Goal: Transaction & Acquisition: Download file/media

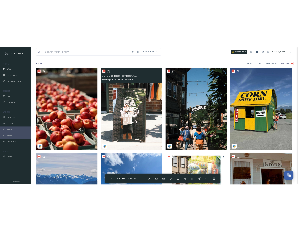
scroll to position [86, 0]
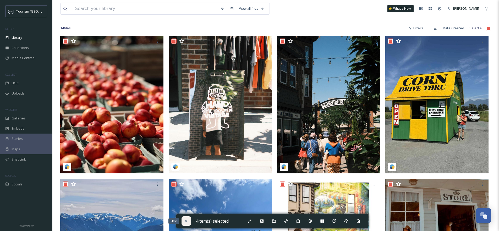
click at [184, 220] on div "Close" at bounding box center [185, 220] width 9 height 9
checkbox input "false"
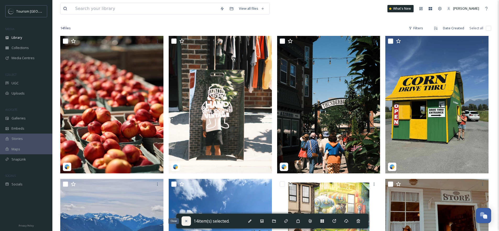
checkbox input "false"
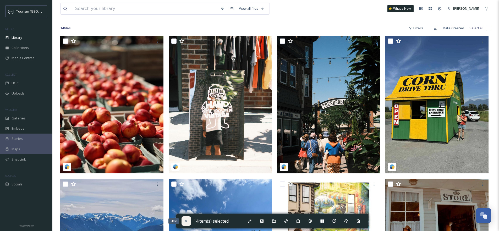
checkbox input "false"
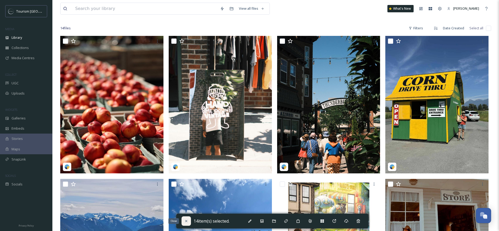
checkbox input "false"
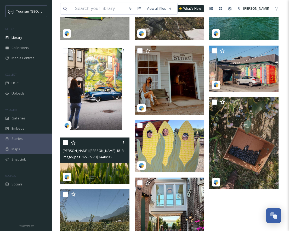
scroll to position [168, 0]
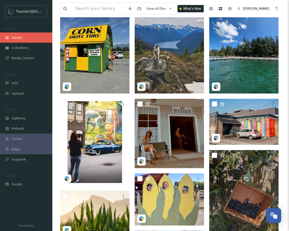
click at [19, 38] on span "Library" at bounding box center [17, 37] width 10 height 5
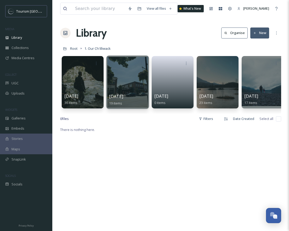
click at [122, 84] on div at bounding box center [127, 82] width 43 height 53
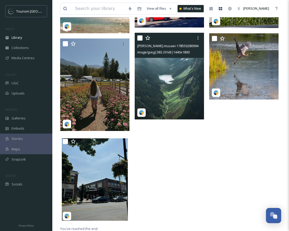
scroll to position [475, 0]
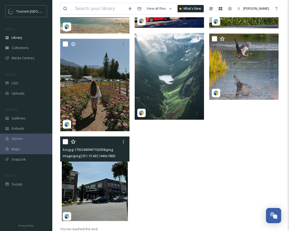
click at [65, 143] on input "checkbox" at bounding box center [65, 141] width 5 height 5
checkbox input "true"
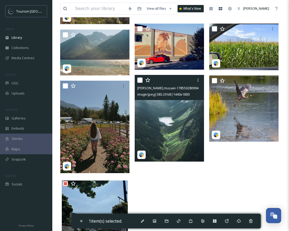
scroll to position [432, 0]
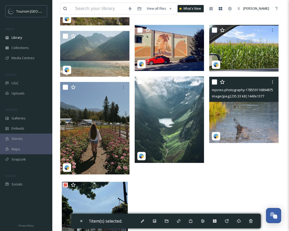
click at [216, 80] on input "checkbox" at bounding box center [214, 81] width 5 height 5
checkbox input "true"
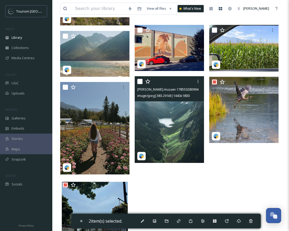
click at [139, 81] on input "checkbox" at bounding box center [139, 81] width 5 height 5
checkbox input "true"
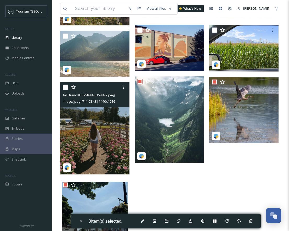
click at [67, 87] on input "checkbox" at bounding box center [65, 87] width 5 height 5
checkbox input "true"
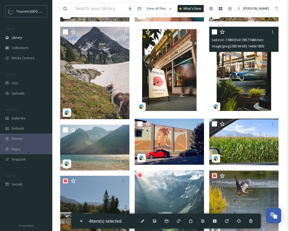
scroll to position [347, 0]
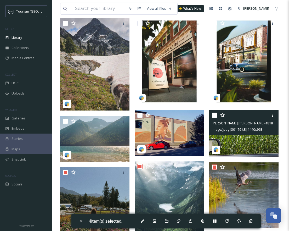
click at [215, 116] on input "checkbox" at bounding box center [214, 115] width 5 height 5
checkbox input "true"
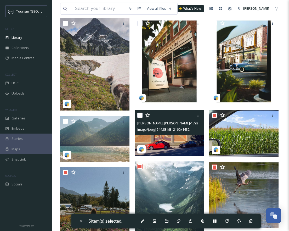
click at [139, 115] on input "checkbox" at bounding box center [139, 115] width 5 height 5
checkbox input "true"
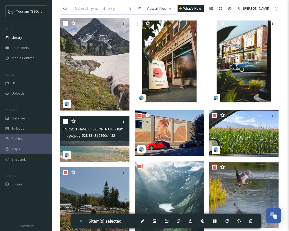
click at [65, 121] on input "checkbox" at bounding box center [65, 121] width 5 height 5
checkbox input "true"
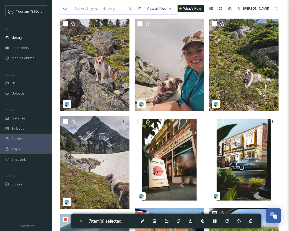
scroll to position [244, 0]
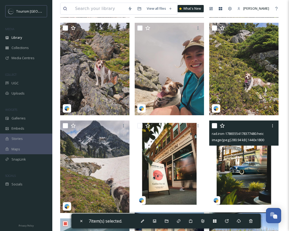
click at [213, 124] on input "checkbox" at bounding box center [214, 125] width 5 height 5
checkbox input "true"
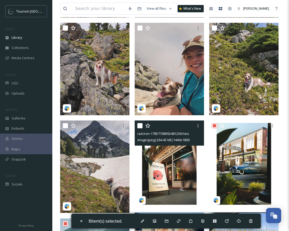
click at [139, 125] on input "checkbox" at bounding box center [139, 125] width 5 height 5
checkbox input "true"
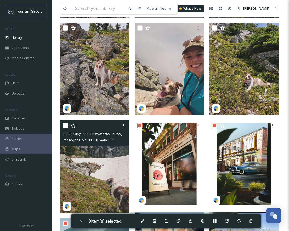
click at [65, 125] on input "checkbox" at bounding box center [65, 125] width 5 height 5
checkbox input "true"
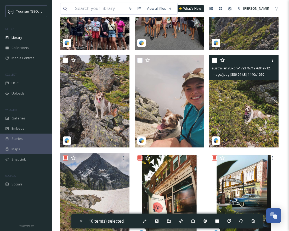
scroll to position [208, 0]
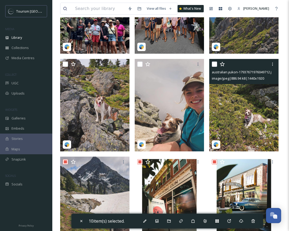
click at [214, 64] on input "checkbox" at bounding box center [214, 64] width 5 height 5
checkbox input "true"
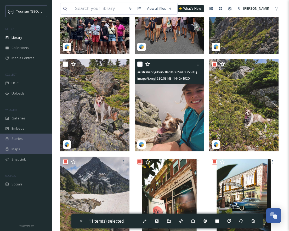
click at [139, 64] on input "checkbox" at bounding box center [139, 64] width 5 height 5
checkbox input "true"
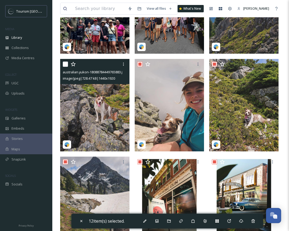
click at [65, 64] on input "checkbox" at bounding box center [65, 64] width 5 height 5
checkbox input "true"
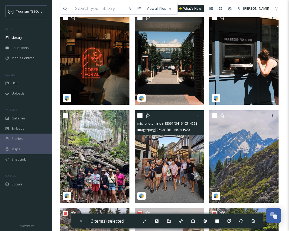
scroll to position [57, 0]
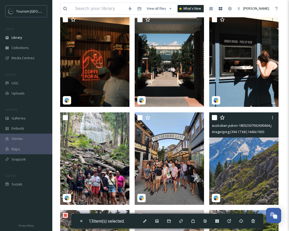
click at [215, 118] on input "checkbox" at bounding box center [214, 117] width 5 height 5
checkbox input "true"
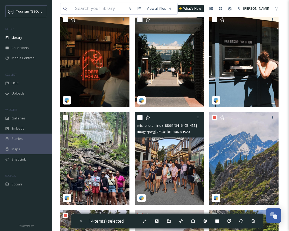
click at [141, 117] on input "checkbox" at bounding box center [139, 117] width 5 height 5
checkbox input "true"
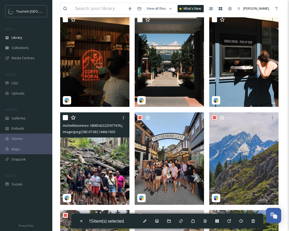
click at [65, 117] on input "checkbox" at bounding box center [65, 117] width 5 height 5
checkbox input "true"
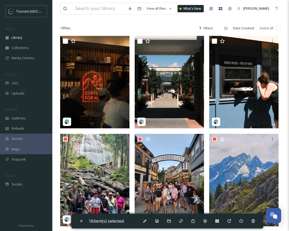
scroll to position [35, 0]
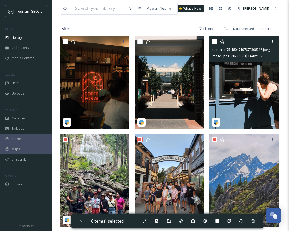
click at [214, 40] on input "checkbox" at bounding box center [214, 41] width 5 height 5
checkbox input "true"
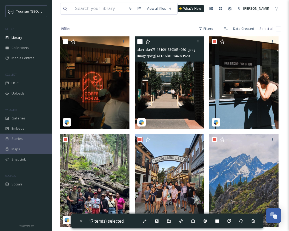
click at [140, 43] on input "checkbox" at bounding box center [139, 41] width 5 height 5
checkbox input "true"
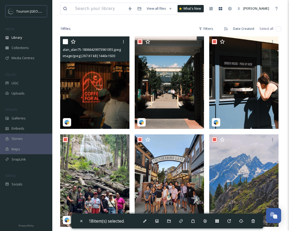
drag, startPoint x: 67, startPoint y: 40, endPoint x: 73, endPoint y: 43, distance: 6.4
click at [67, 41] on input "checkbox" at bounding box center [65, 41] width 5 height 5
checkbox input "true"
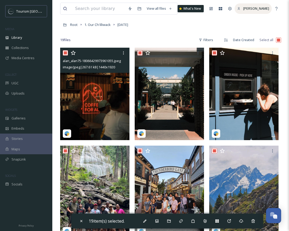
scroll to position [24, 0]
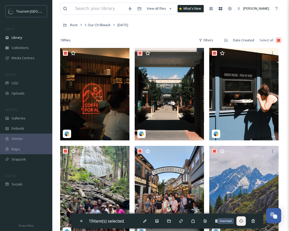
click at [240, 220] on div "Download" at bounding box center [241, 220] width 9 height 9
